Goal: Task Accomplishment & Management: Manage account settings

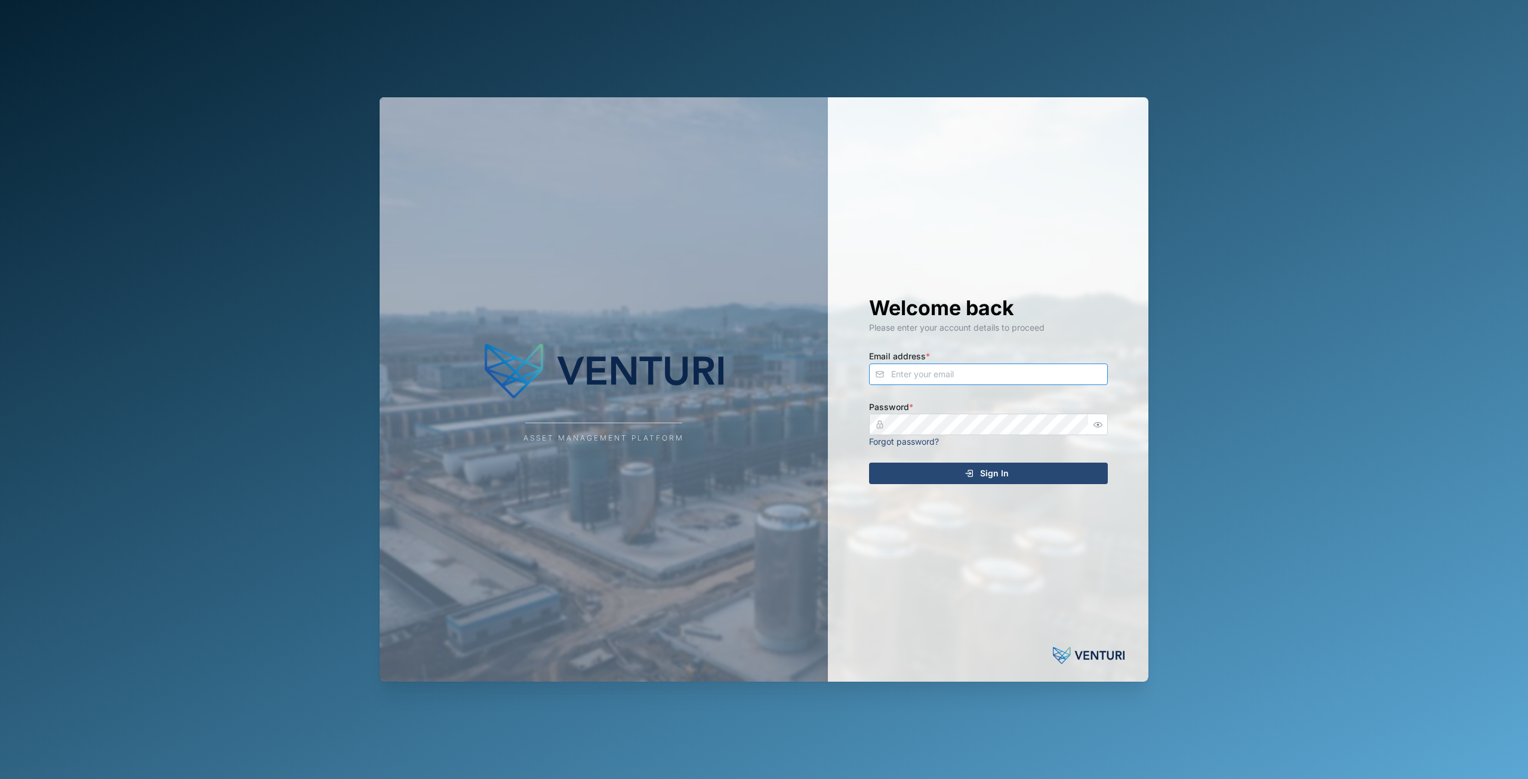
type input "principefernan@gmail.com"
click at [997, 463] on button "Sign In" at bounding box center [988, 473] width 239 height 21
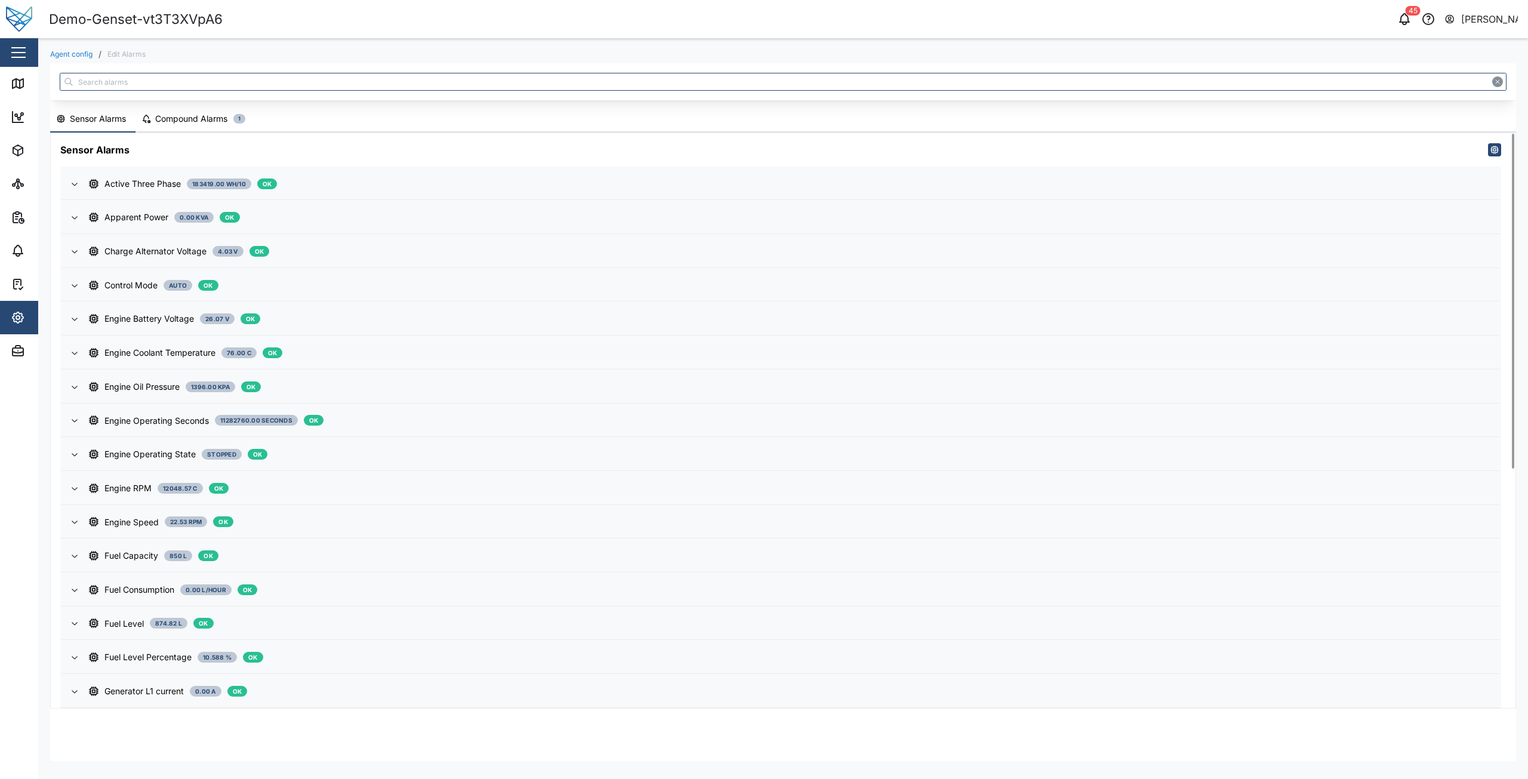
click at [195, 115] on div "Compound Alarms" at bounding box center [191, 118] width 72 height 13
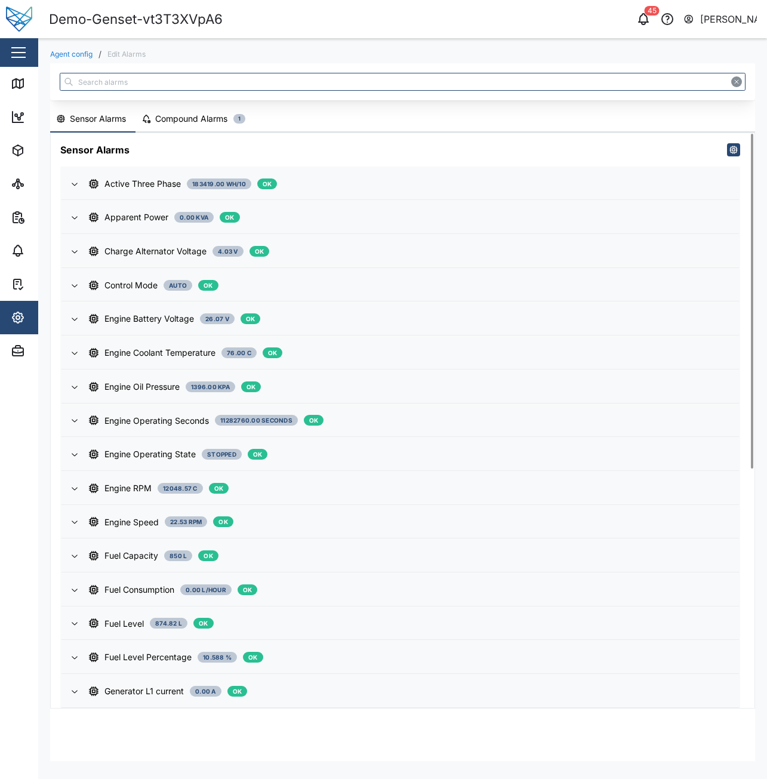
click at [167, 116] on div "Compound Alarms" at bounding box center [191, 118] width 72 height 13
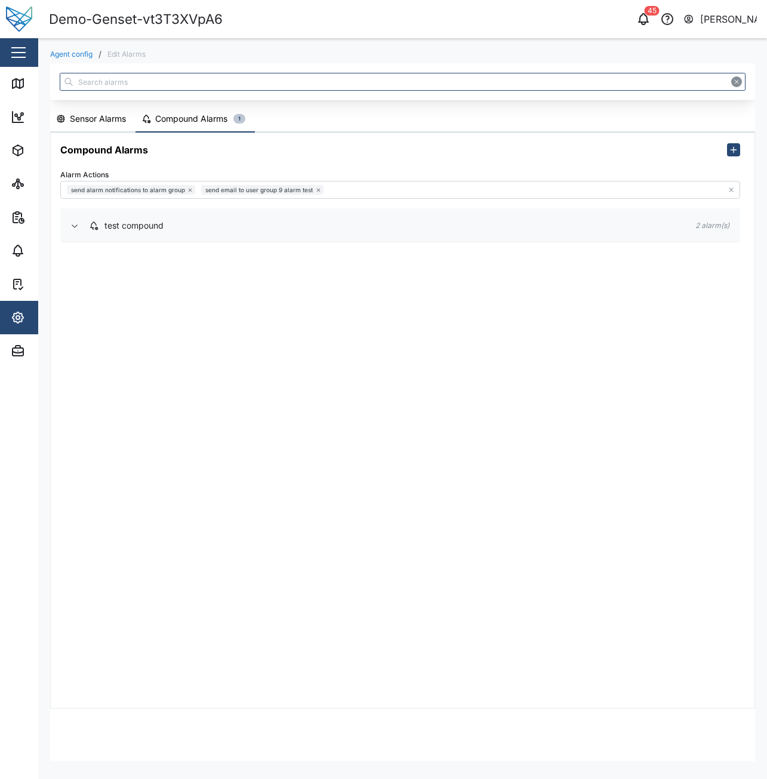
click at [186, 230] on div "test compound" at bounding box center [382, 225] width 587 height 13
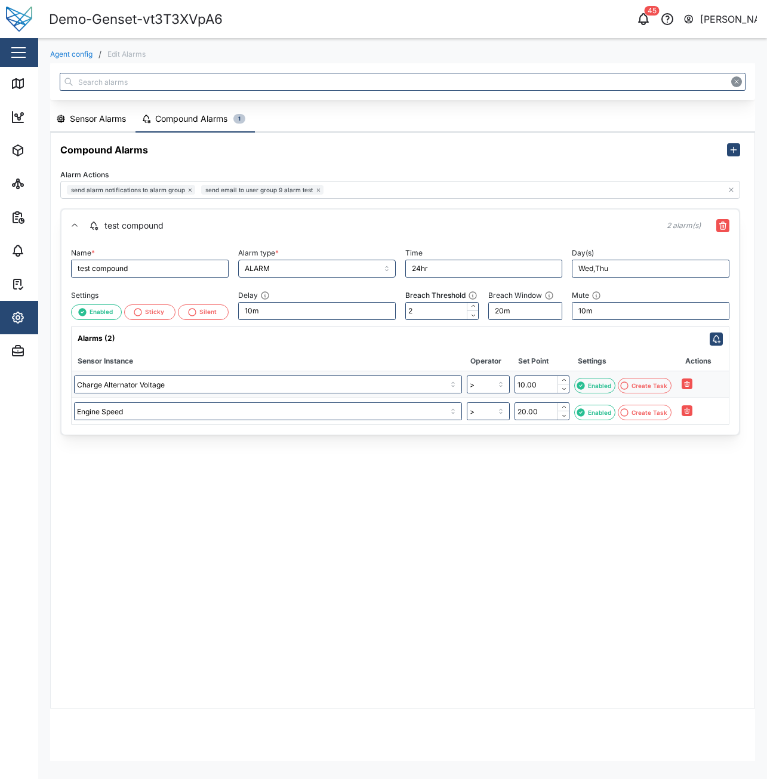
click at [156, 516] on div "Compound Alarms Alarm Actions send alarm notifications to alarm group send emai…" at bounding box center [403, 420] width 704 height 575
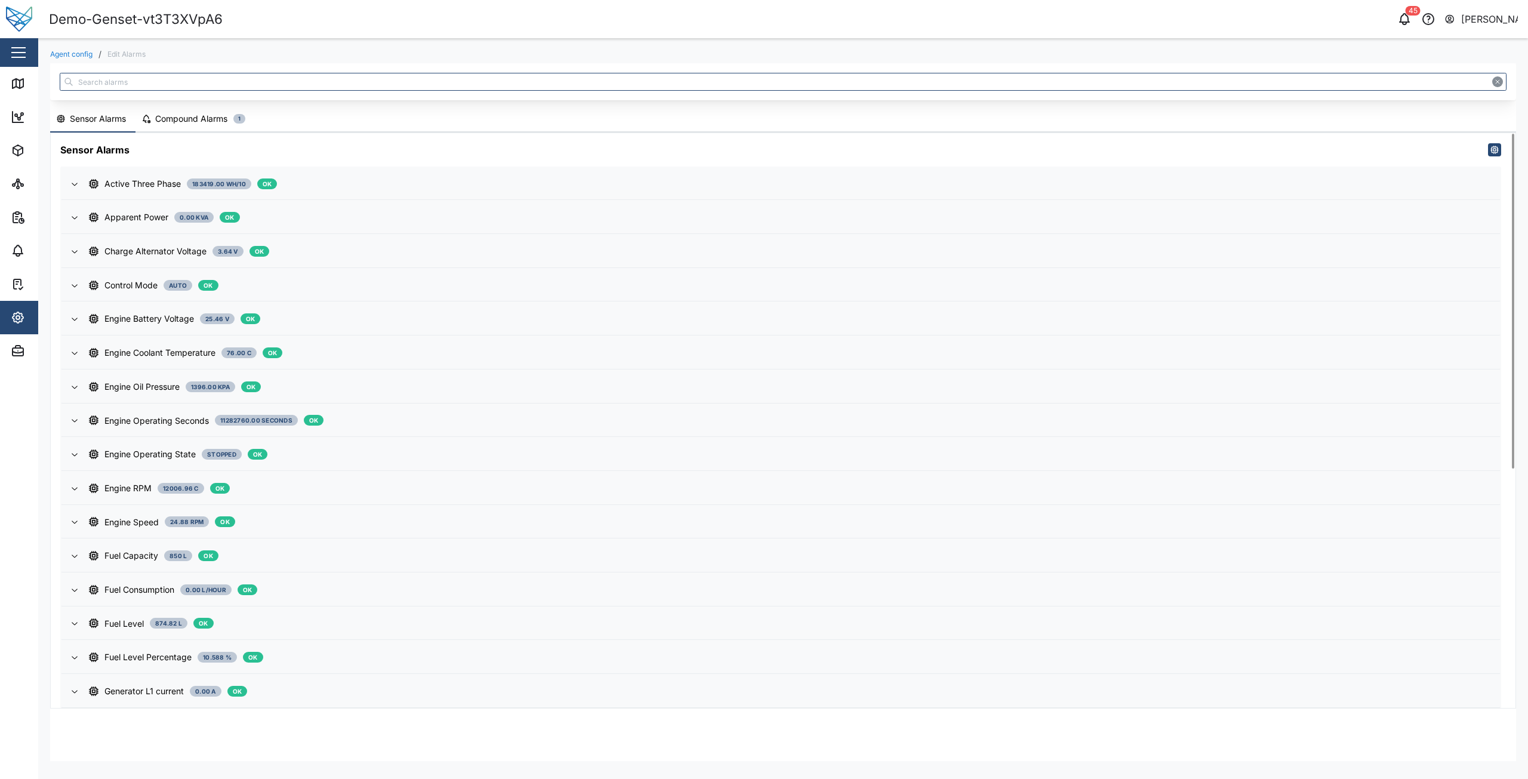
click at [218, 115] on div "Compound Alarms" at bounding box center [191, 118] width 72 height 13
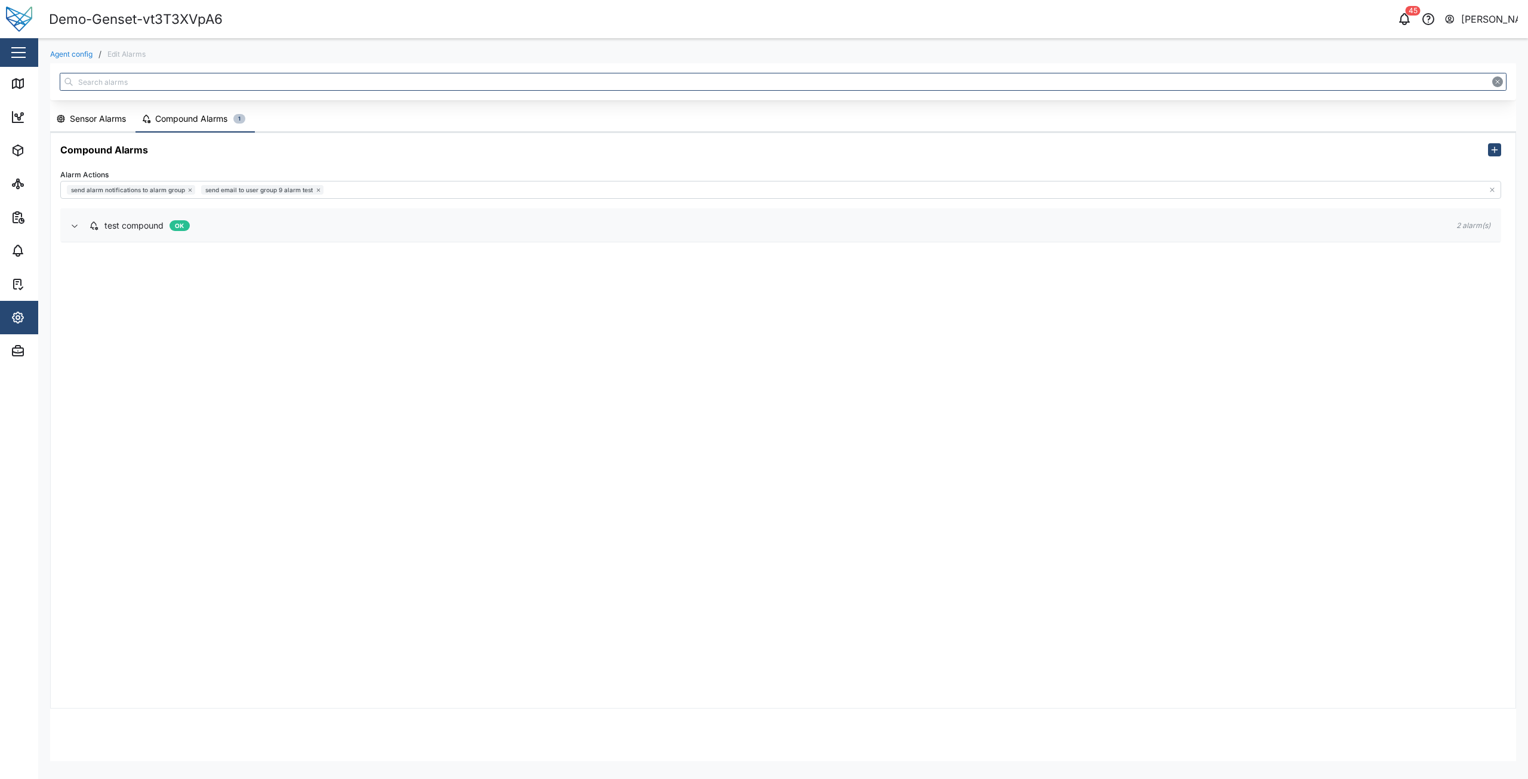
click at [221, 236] on span "test compound OK" at bounding box center [763, 226] width 1348 height 32
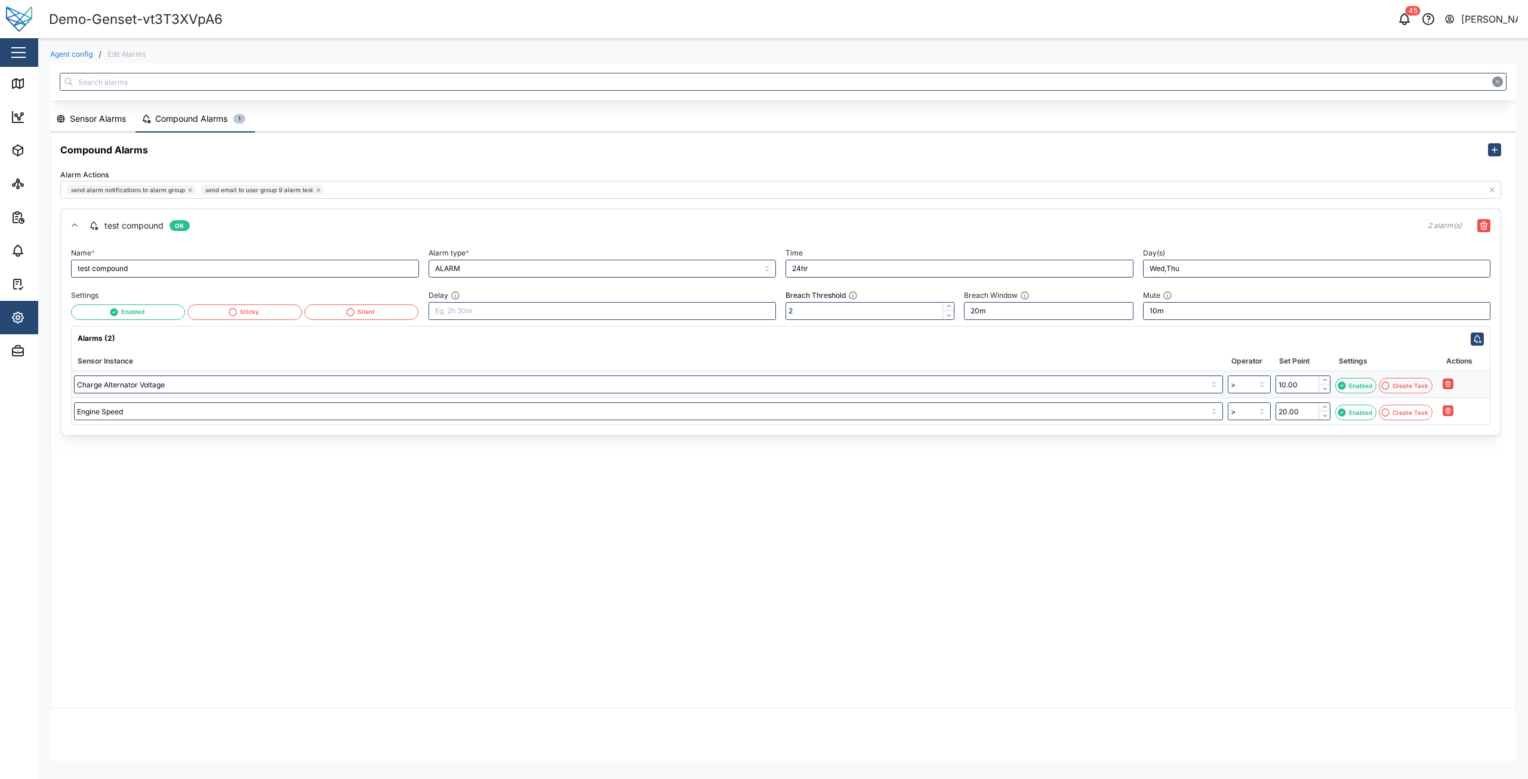
click at [267, 231] on div "test compound OK" at bounding box center [749, 225] width 1320 height 13
